Goal: Navigation & Orientation: Understand site structure

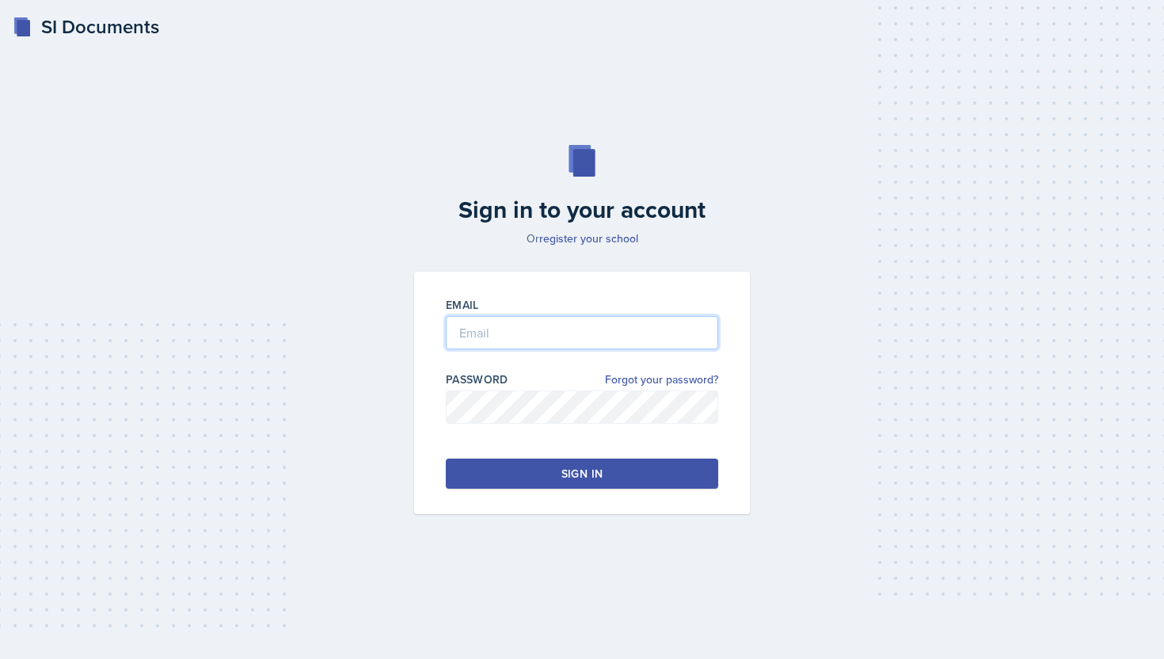
type input "[EMAIL_ADDRESS][DOMAIN_NAME]"
click at [529, 470] on button "Sign in" at bounding box center [582, 474] width 272 height 30
click at [661, 473] on button "Sign in" at bounding box center [582, 474] width 272 height 30
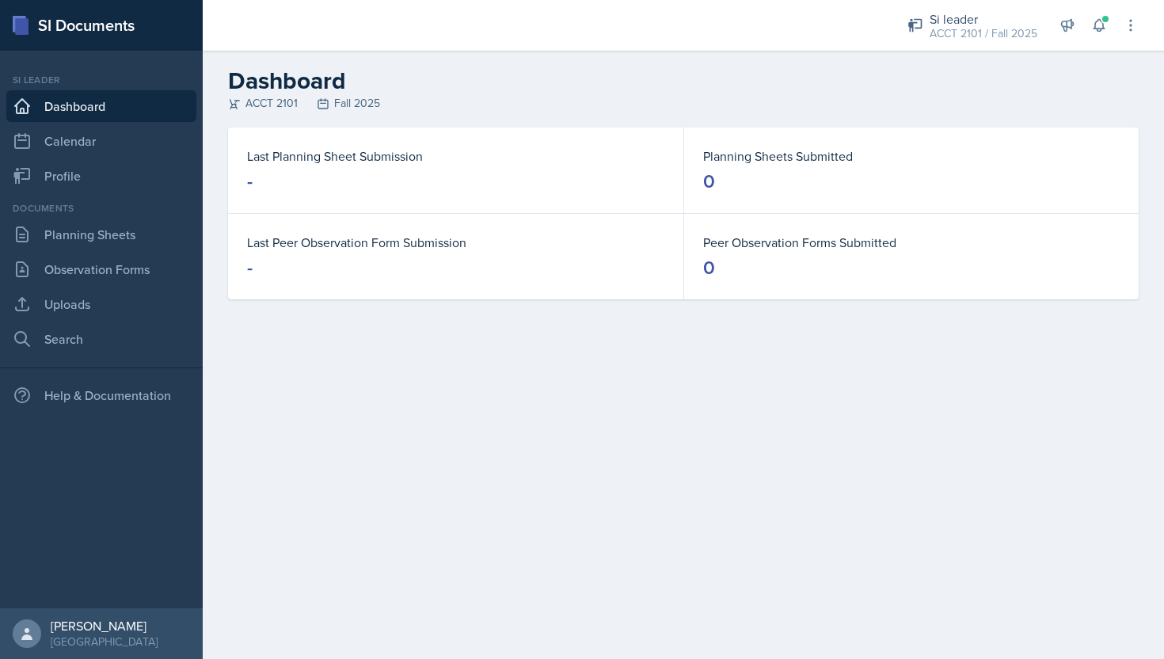
click at [914, 107] on div "ACCT 2101 Fall 2025" at bounding box center [683, 103] width 911 height 17
click at [129, 139] on link "Calendar" at bounding box center [101, 141] width 190 height 32
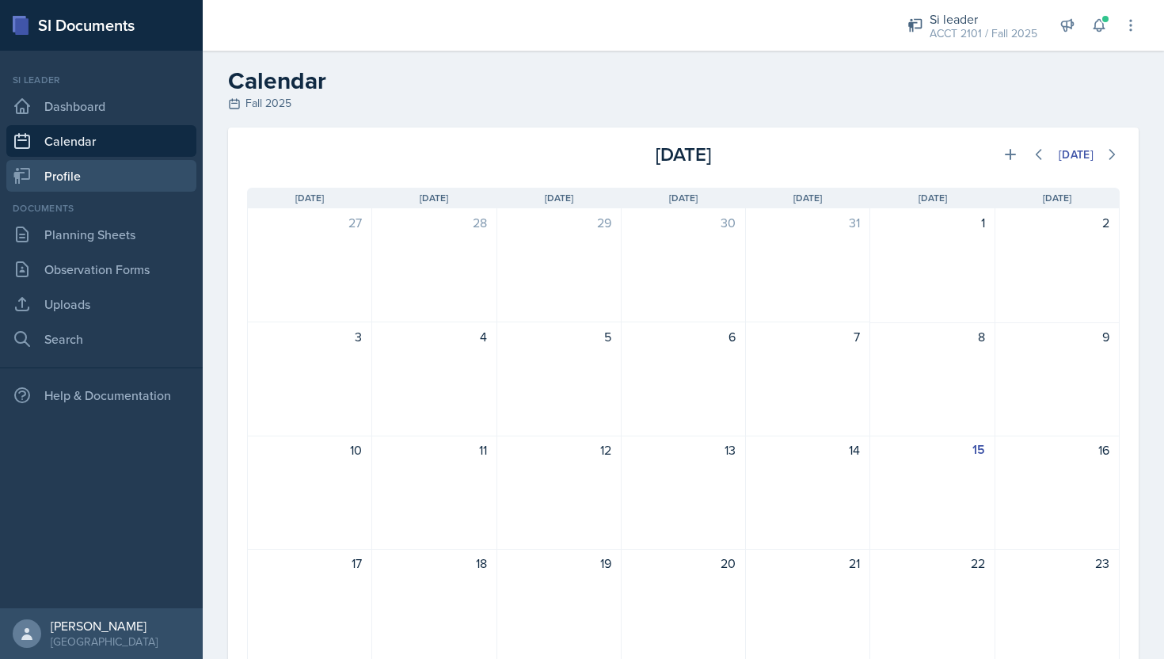
click at [139, 170] on link "Profile" at bounding box center [101, 176] width 190 height 32
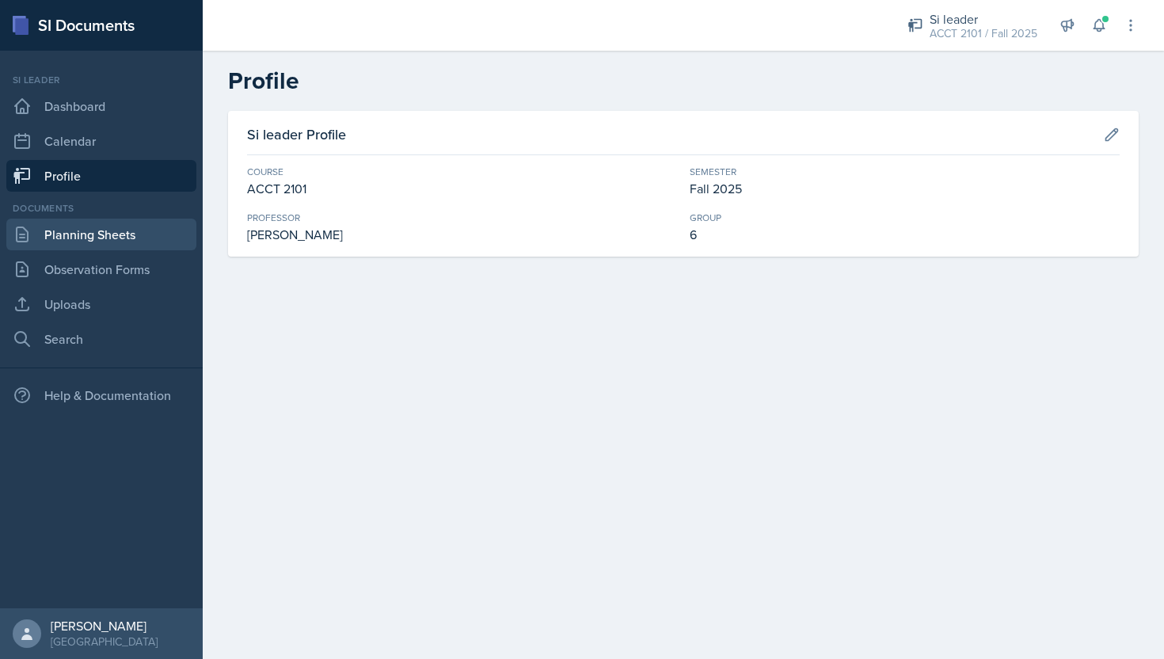
click at [129, 234] on link "Planning Sheets" at bounding box center [101, 235] width 190 height 32
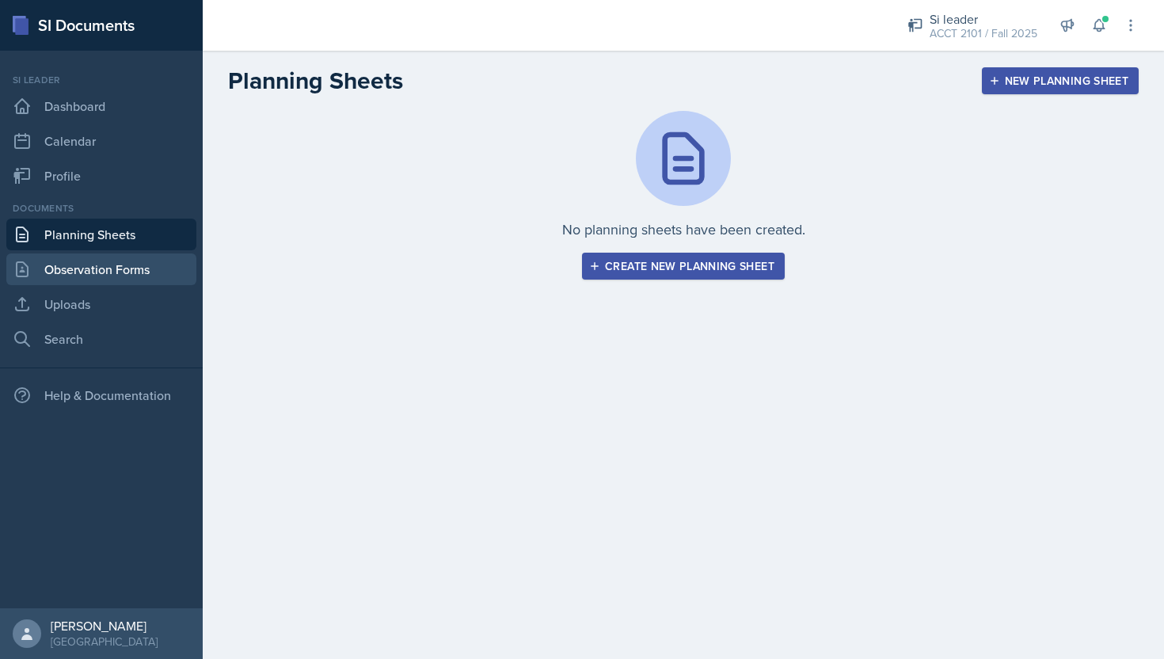
click at [160, 275] on link "Observation Forms" at bounding box center [101, 269] width 190 height 32
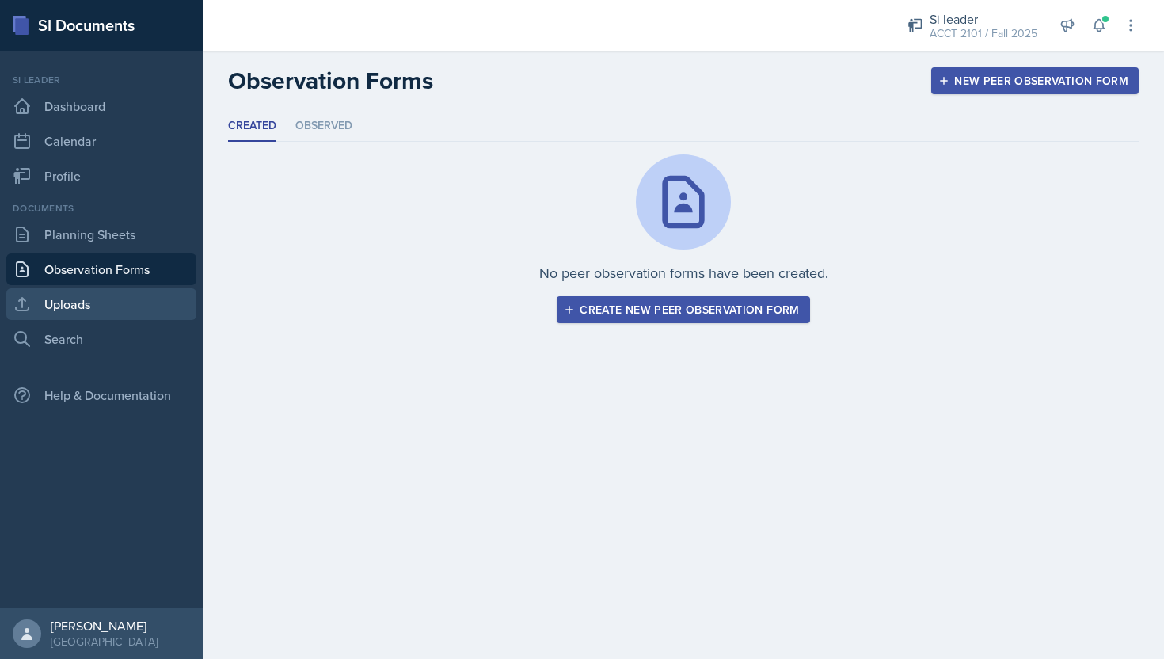
click at [161, 300] on link "Uploads" at bounding box center [101, 304] width 190 height 32
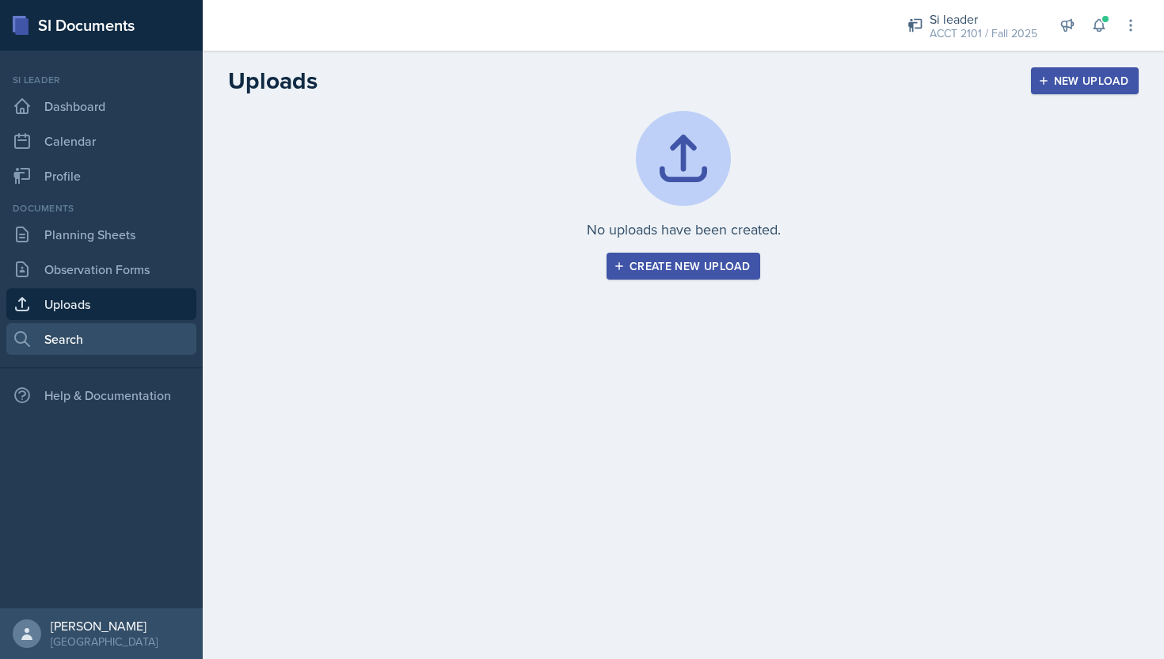
click at [165, 349] on link "Search" at bounding box center [101, 339] width 190 height 32
select select "all"
select select "1"
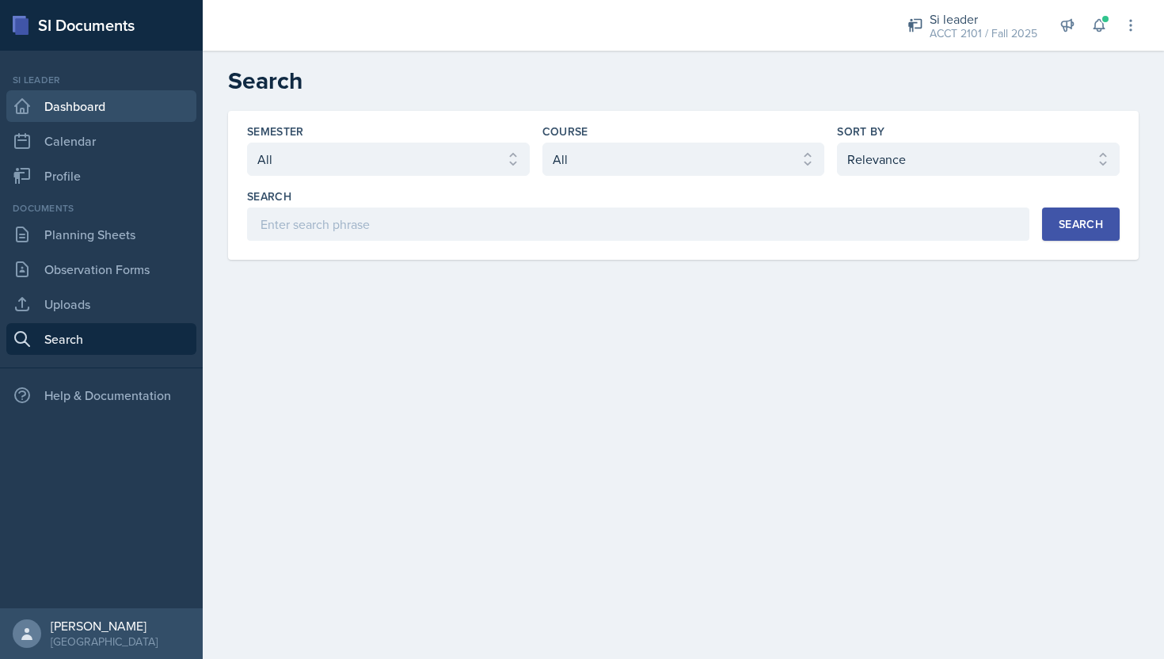
click at [139, 107] on link "Dashboard" at bounding box center [101, 106] width 190 height 32
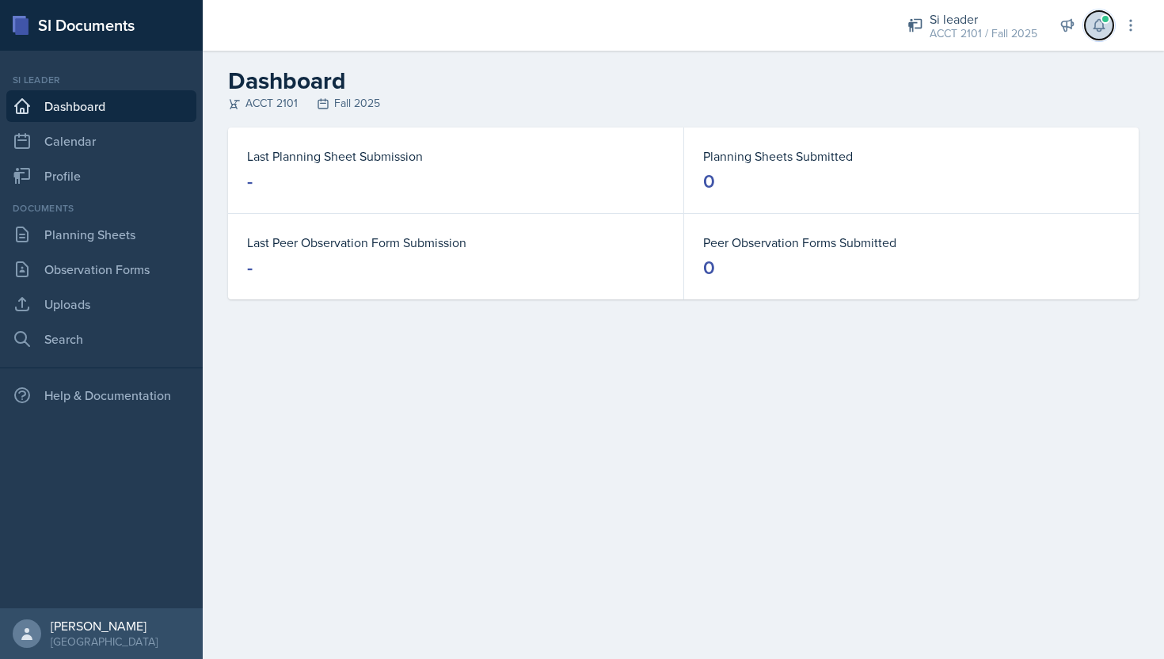
click at [1099, 16] on button at bounding box center [1099, 25] width 29 height 29
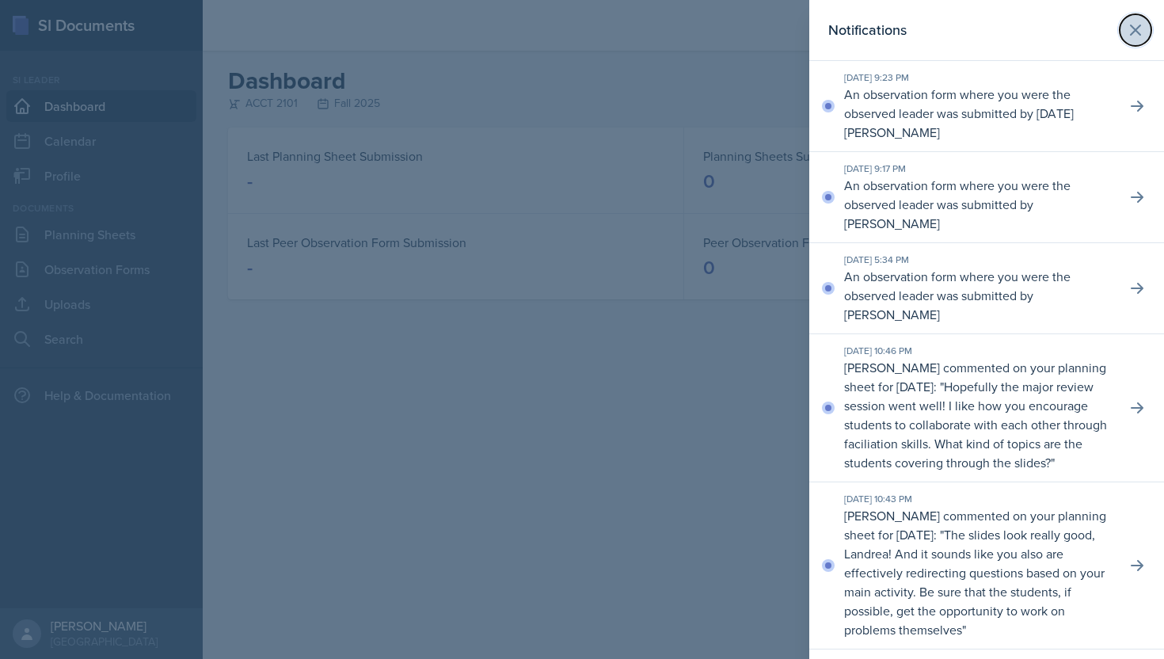
click at [1134, 23] on icon at bounding box center [1135, 30] width 19 height 19
